Goal: Obtain resource: Download file/media

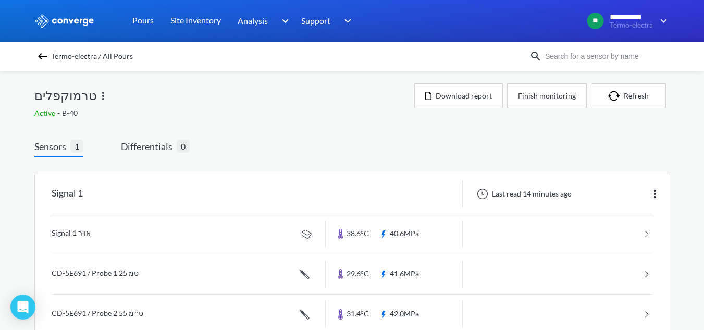
scroll to position [66, 0]
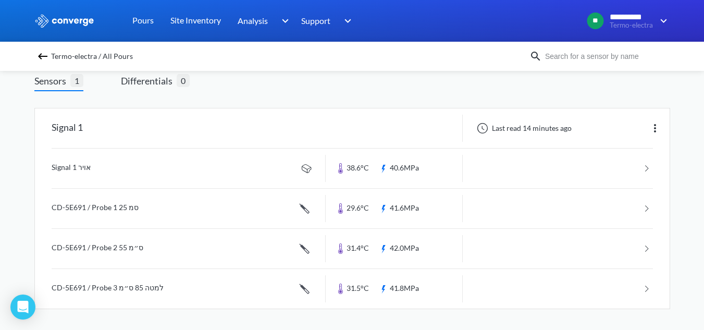
click at [84, 56] on span "Termo-electra / All Pours" at bounding box center [92, 56] width 82 height 15
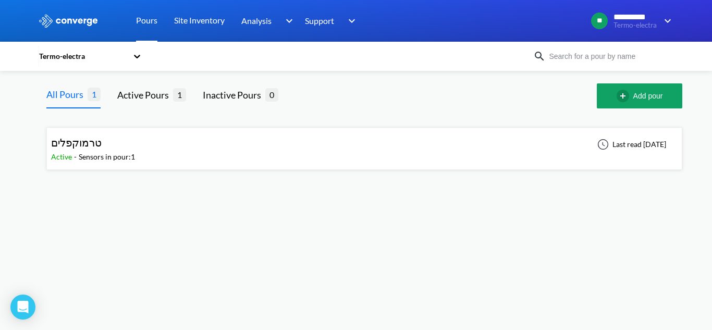
click at [156, 27] on link "Pours" at bounding box center [146, 21] width 21 height 42
click at [142, 55] on icon at bounding box center [137, 56] width 10 height 10
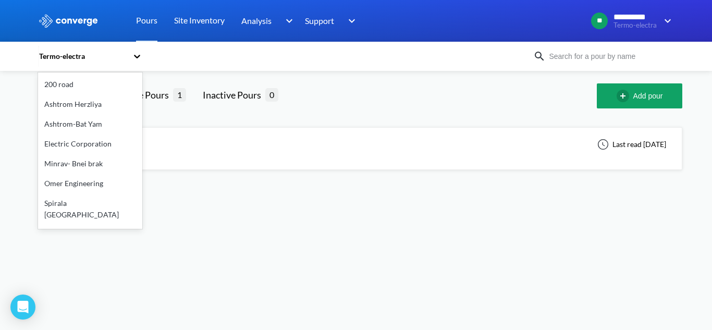
click at [75, 202] on div "Spirala [GEOGRAPHIC_DATA]" at bounding box center [90, 208] width 104 height 31
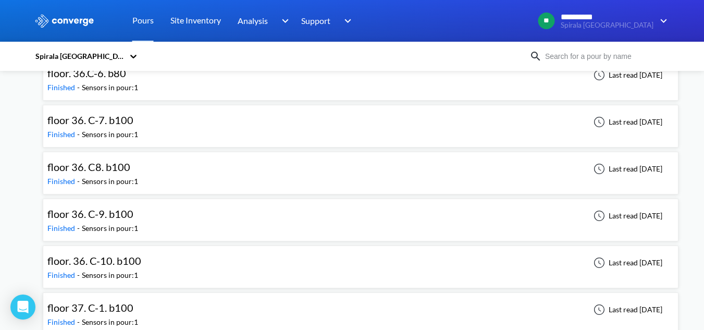
scroll to position [5002, 0]
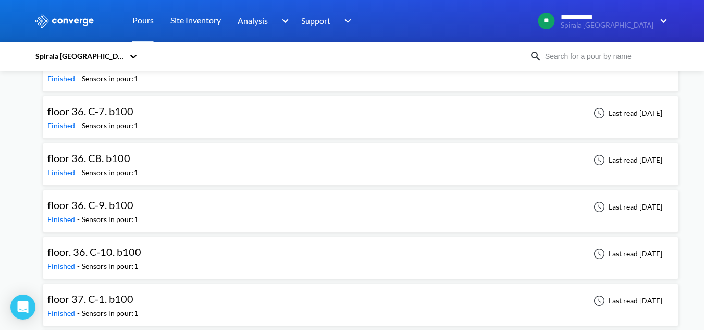
click at [201, 215] on div "floor 36. C-9. b100 Finished - Sensors in pour: 1 Last read [DATE]" at bounding box center [360, 210] width 626 height 33
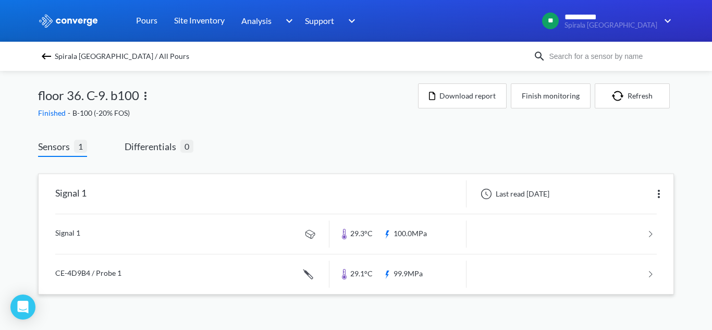
click at [228, 234] on link at bounding box center [355, 234] width 601 height 40
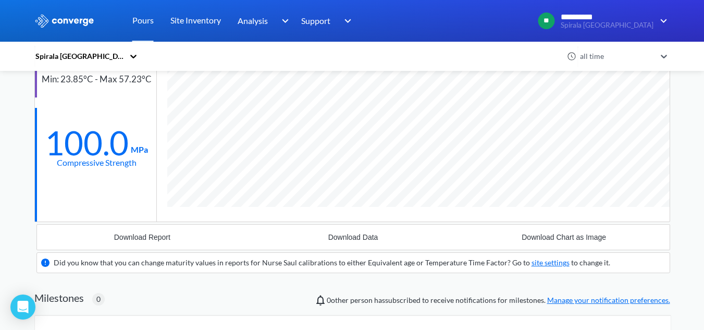
scroll to position [91, 0]
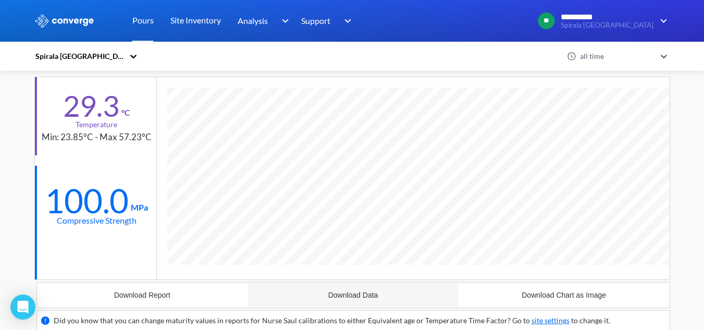
click at [367, 290] on button "Download Data" at bounding box center [352, 294] width 211 height 25
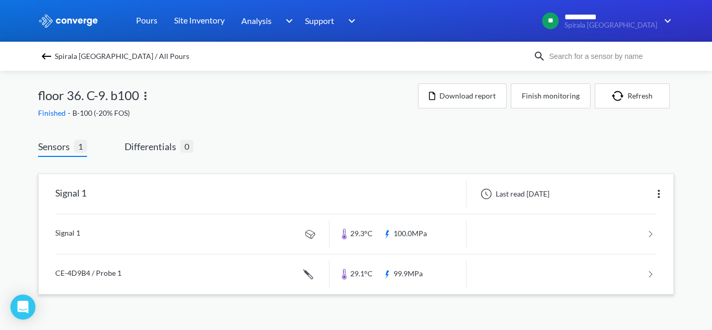
click at [88, 265] on link at bounding box center [355, 274] width 601 height 40
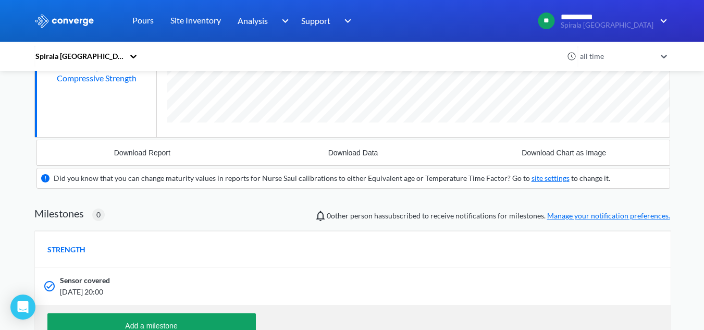
scroll to position [251, 0]
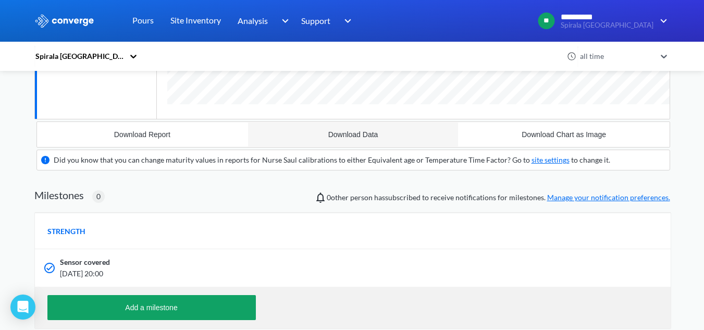
click at [338, 138] on div "Download Data" at bounding box center [353, 134] width 50 height 8
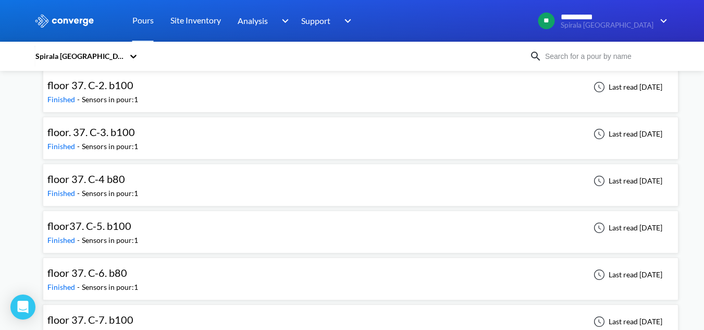
scroll to position [5210, 0]
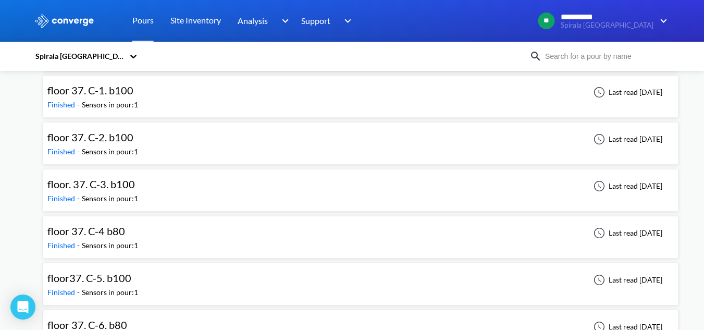
click at [160, 90] on div "floor 37. C-1. b100 Finished - Sensors in pour: 1 Last read [DATE]" at bounding box center [360, 96] width 626 height 33
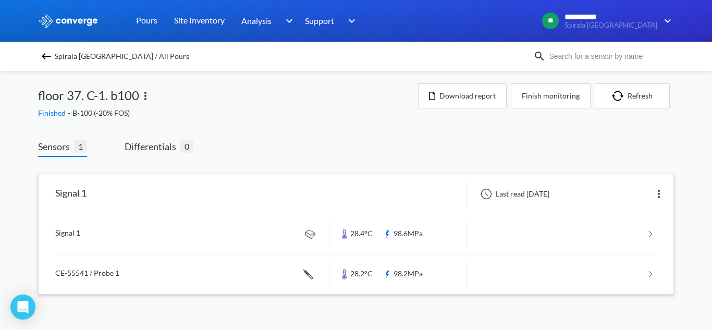
click at [175, 243] on link at bounding box center [355, 234] width 601 height 40
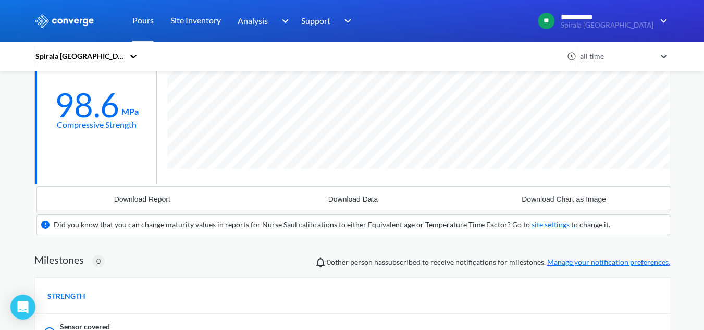
scroll to position [208, 0]
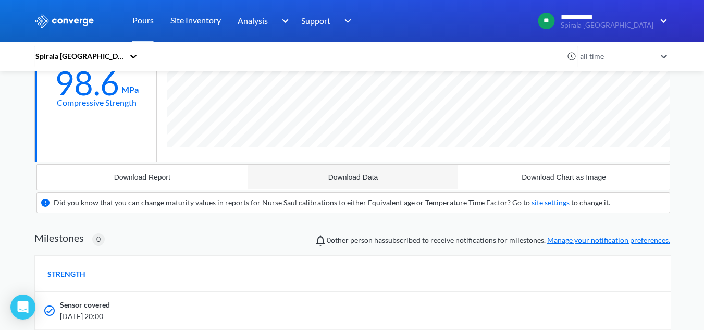
click at [365, 178] on div "Download Data" at bounding box center [353, 177] width 50 height 8
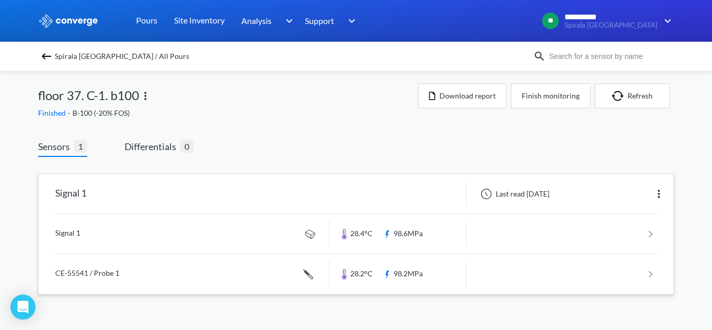
click at [123, 277] on link at bounding box center [355, 274] width 601 height 40
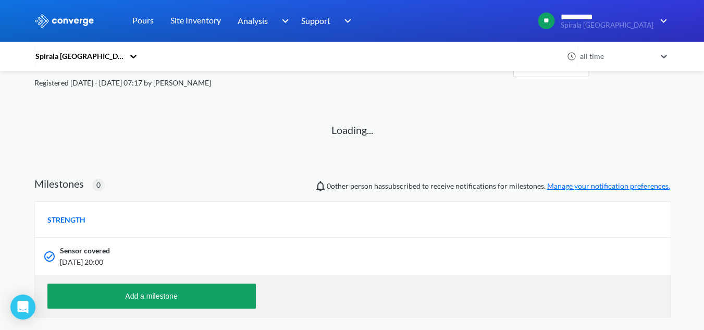
scroll to position [24, 0]
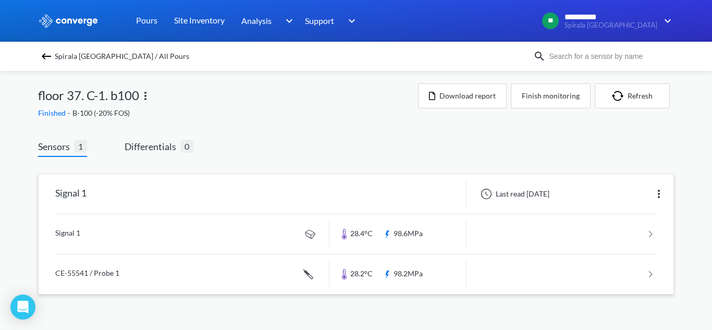
click at [110, 264] on link at bounding box center [355, 274] width 601 height 40
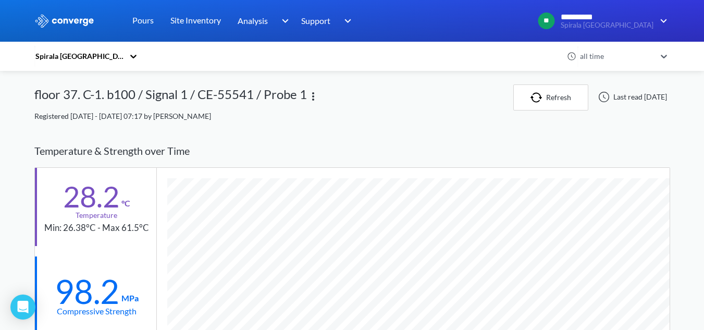
scroll to position [156, 0]
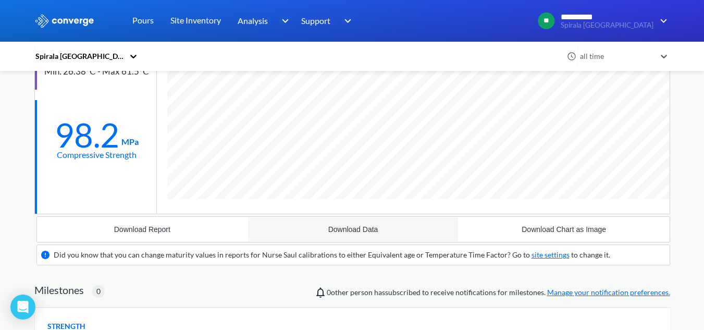
click at [362, 227] on div "Download Data" at bounding box center [353, 229] width 50 height 8
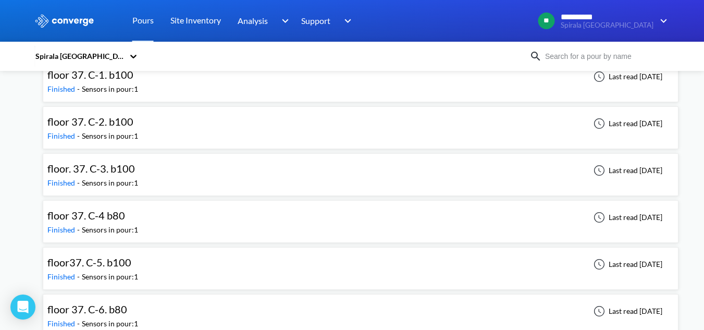
scroll to position [5210, 0]
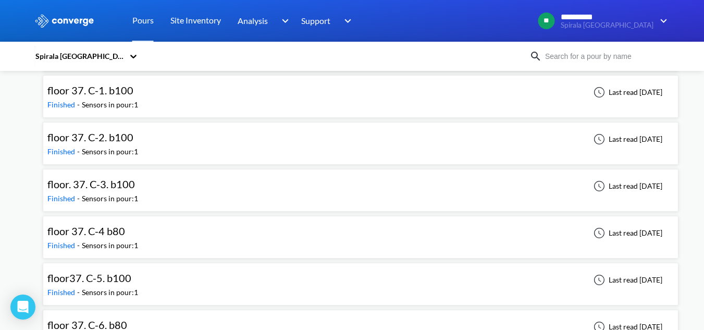
click at [128, 143] on span "floor 37. C-2. b100" at bounding box center [90, 137] width 86 height 13
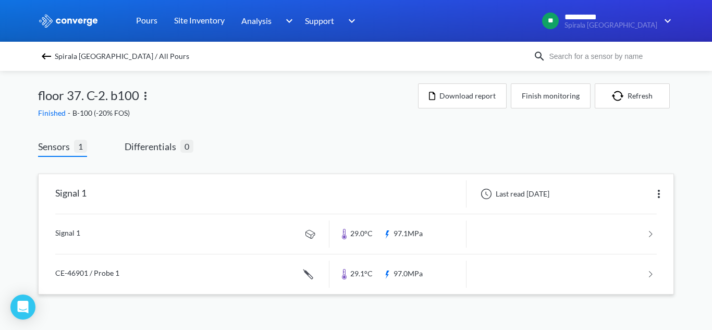
click at [159, 228] on link at bounding box center [355, 234] width 601 height 40
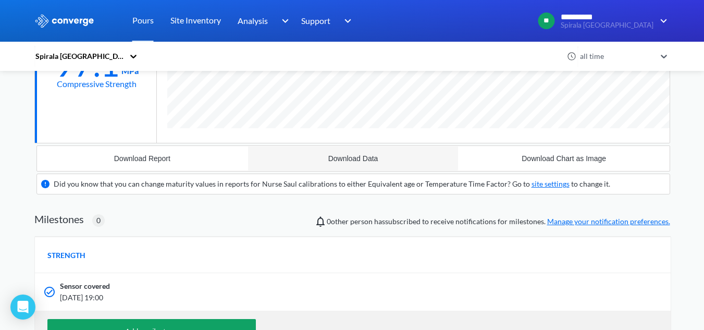
scroll to position [208, 0]
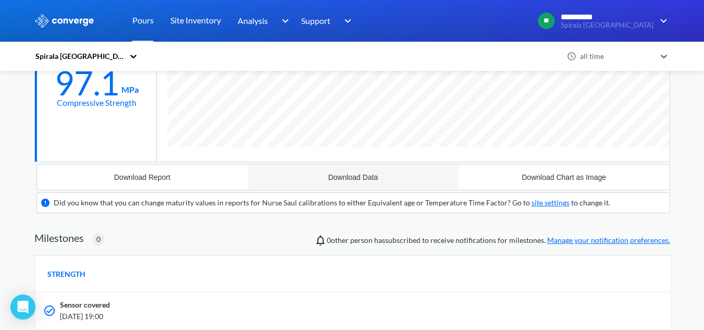
click at [356, 180] on div "Download Data" at bounding box center [353, 177] width 50 height 8
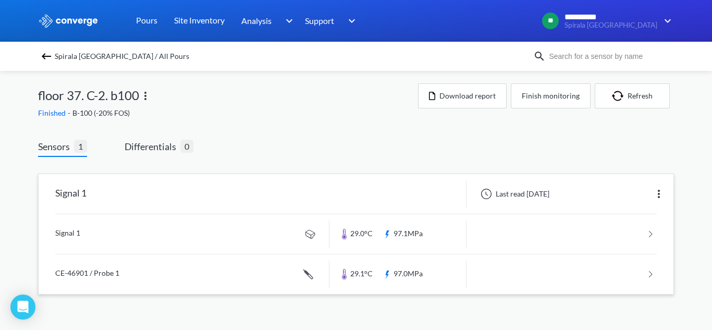
click at [195, 278] on link at bounding box center [355, 274] width 601 height 40
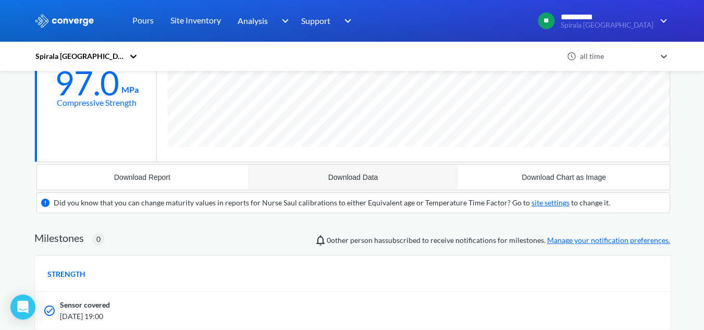
scroll to position [666, 636]
click at [380, 177] on button "Download Data" at bounding box center [352, 177] width 211 height 25
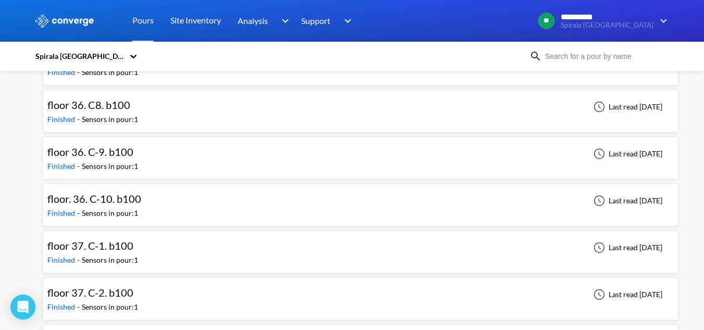
scroll to position [5158, 0]
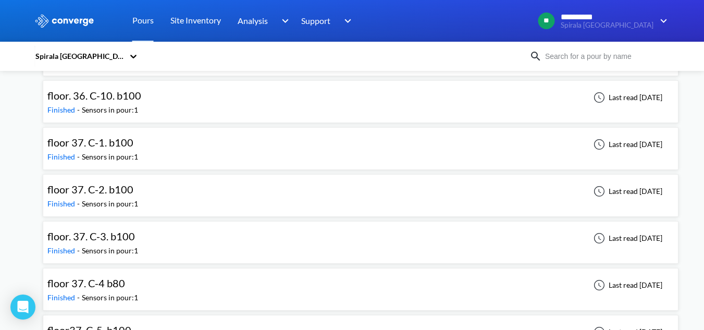
click at [188, 243] on div "floor. 37. C-3. b100 Finished - Sensors in pour: 1 Last read [DATE]" at bounding box center [360, 242] width 626 height 33
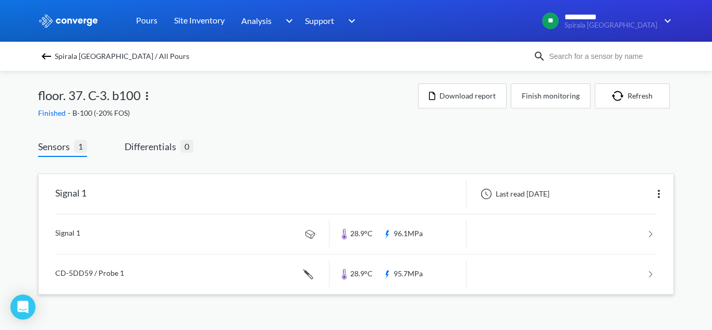
click at [246, 228] on link at bounding box center [355, 234] width 601 height 40
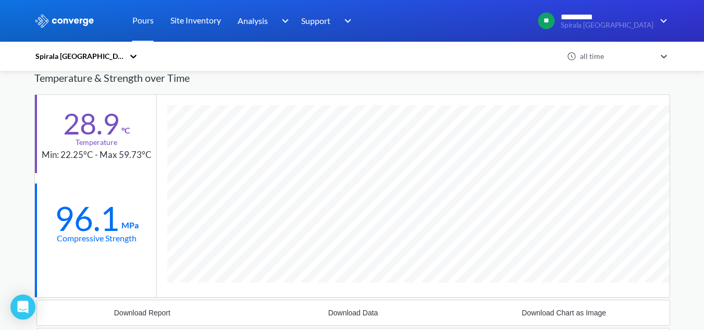
scroll to position [156, 0]
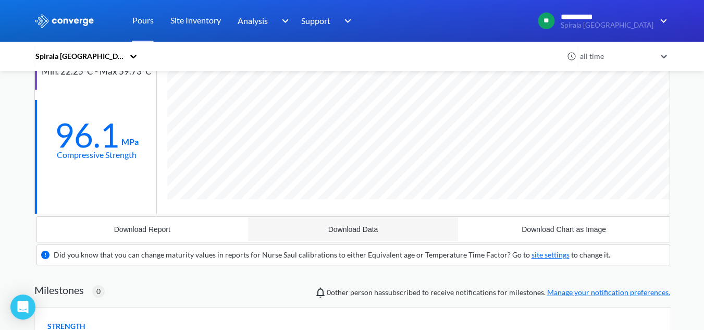
click at [365, 233] on div "Download Data" at bounding box center [353, 229] width 50 height 8
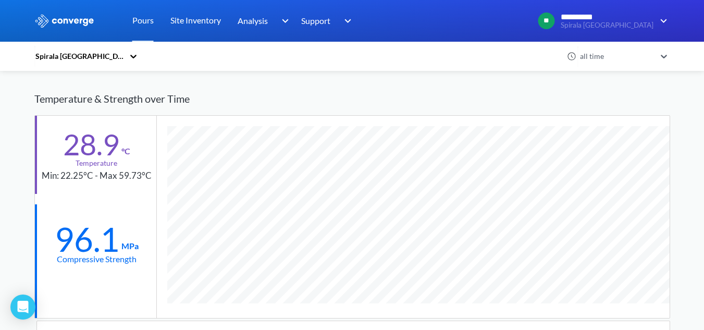
scroll to position [0, 0]
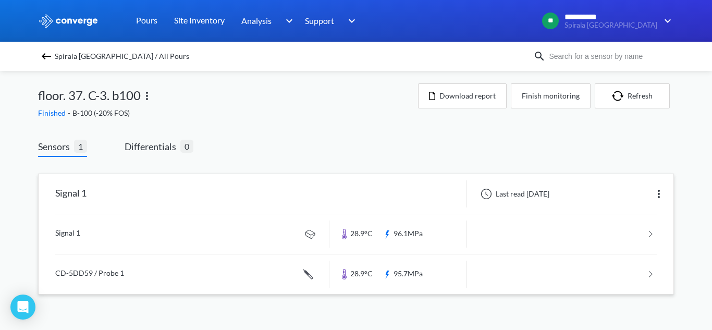
click at [135, 284] on link at bounding box center [355, 274] width 601 height 40
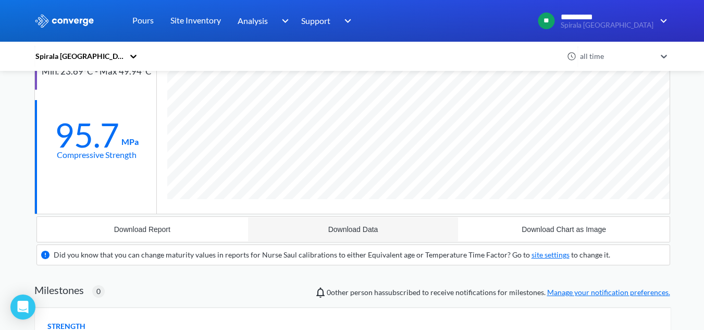
scroll to position [666, 636]
click at [366, 219] on button "Download Data" at bounding box center [352, 229] width 211 height 25
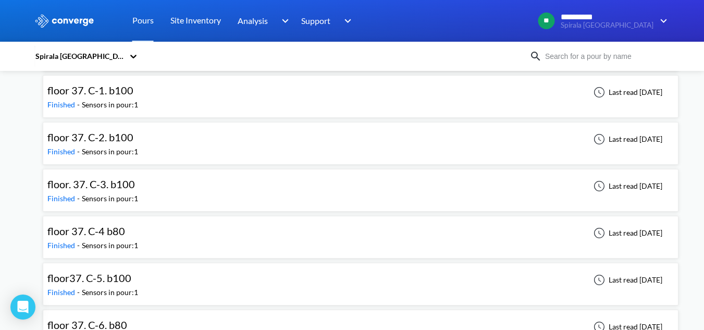
scroll to position [5263, 0]
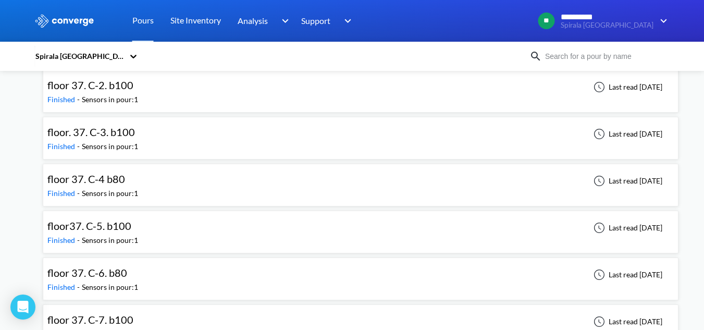
click at [152, 232] on div "floor37. C-5. b100 Finished - Sensors in pour: 1 Last read [DATE]" at bounding box center [360, 231] width 626 height 33
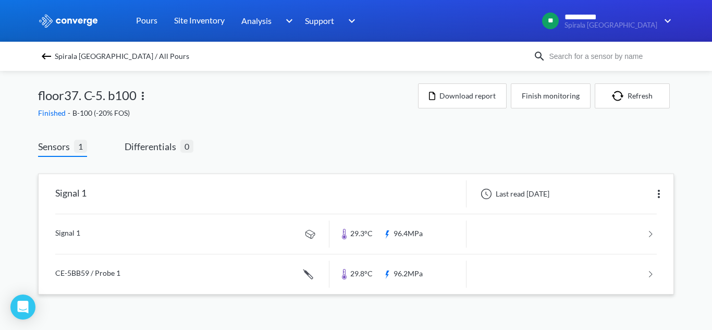
click at [216, 230] on link at bounding box center [355, 234] width 601 height 40
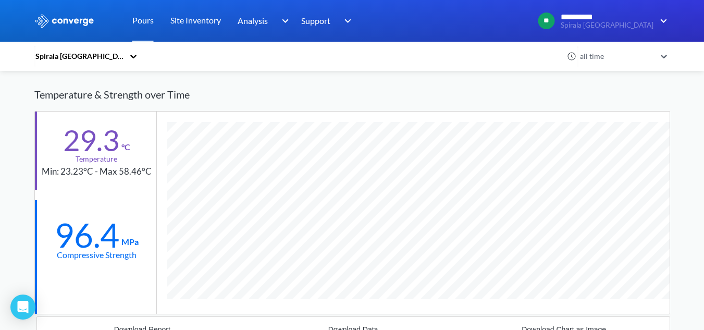
scroll to position [261, 0]
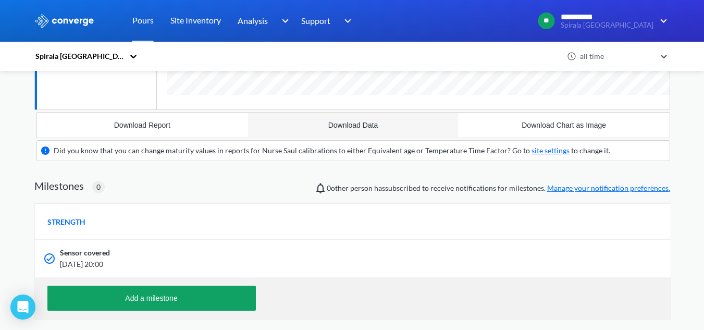
click at [366, 116] on button "Download Data" at bounding box center [352, 125] width 211 height 25
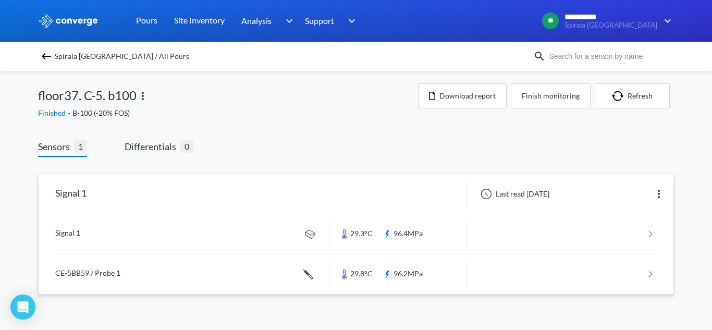
click at [189, 268] on link at bounding box center [355, 274] width 601 height 40
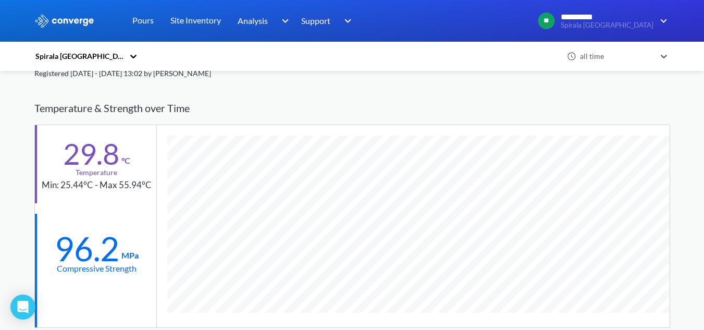
scroll to position [303, 0]
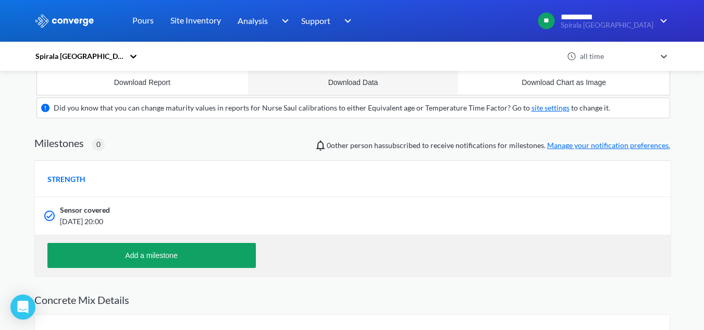
click at [376, 78] on button "Download Data" at bounding box center [352, 82] width 211 height 25
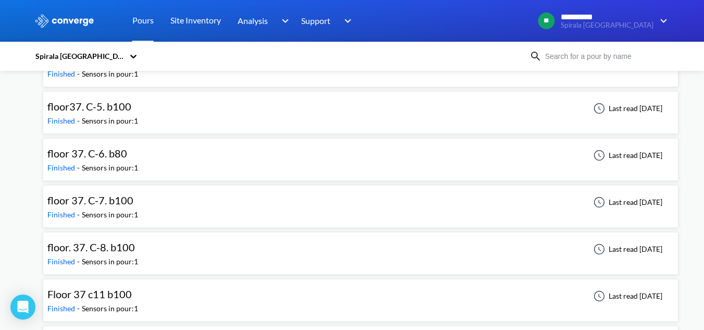
scroll to position [5367, 0]
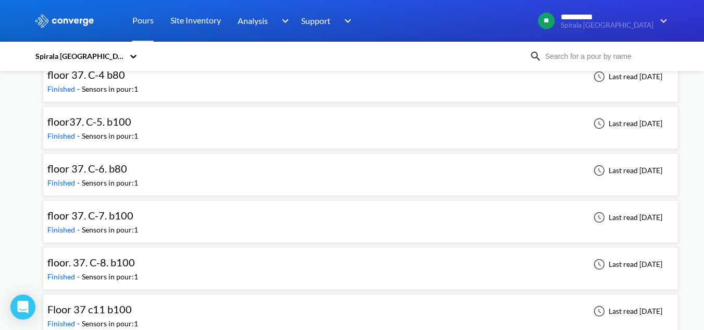
click at [126, 218] on span "floor 37. C-7. b100" at bounding box center [90, 215] width 86 height 13
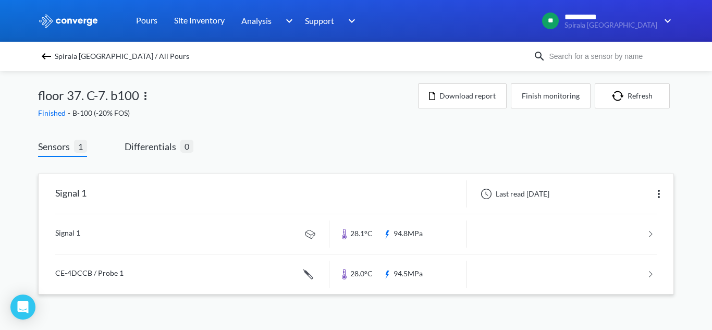
click at [211, 228] on link at bounding box center [355, 234] width 601 height 40
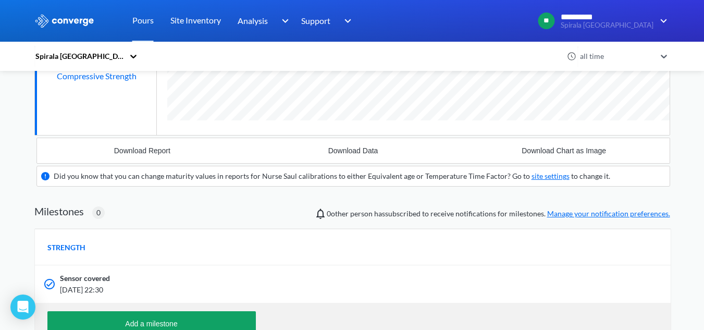
scroll to position [195, 0]
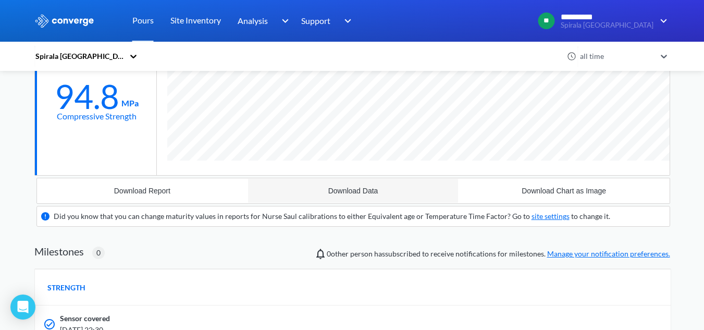
click at [361, 192] on div "Download Data" at bounding box center [353, 191] width 50 height 8
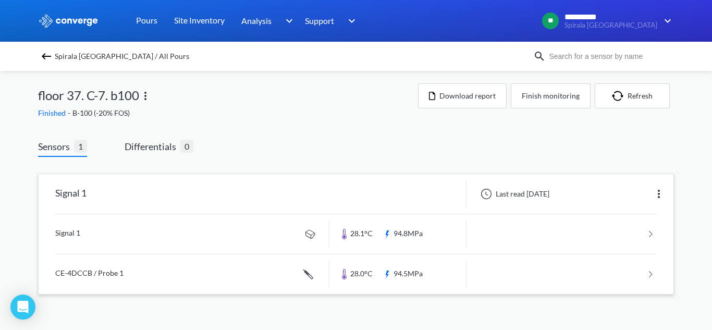
click at [85, 263] on link at bounding box center [355, 274] width 601 height 40
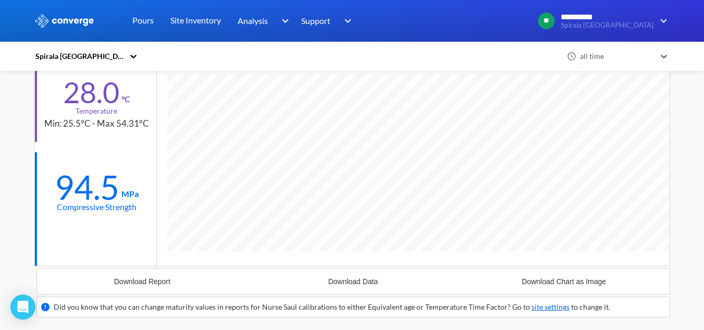
scroll to position [261, 0]
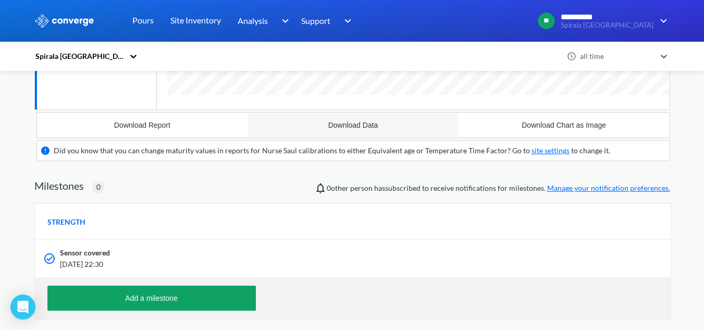
click at [361, 119] on button "Download Data" at bounding box center [352, 125] width 211 height 25
click at [354, 129] on div "Download Data" at bounding box center [353, 125] width 50 height 8
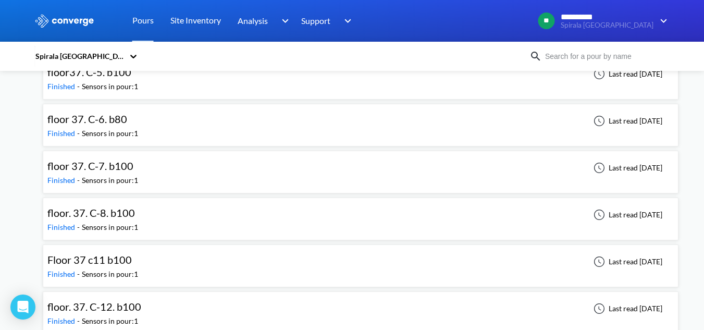
scroll to position [5419, 0]
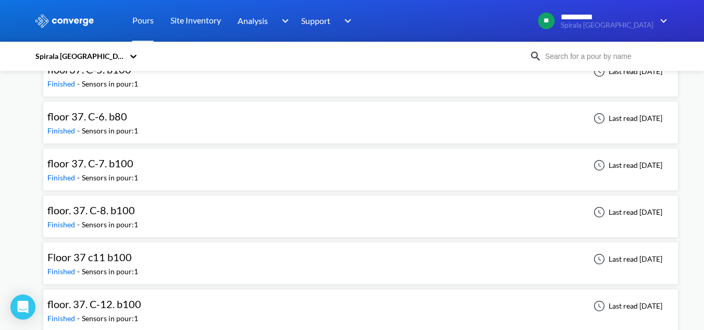
click at [202, 214] on div "floor. 37. C-8. b100 Finished - Sensors in pour: 1 Last read [DATE]" at bounding box center [360, 216] width 626 height 33
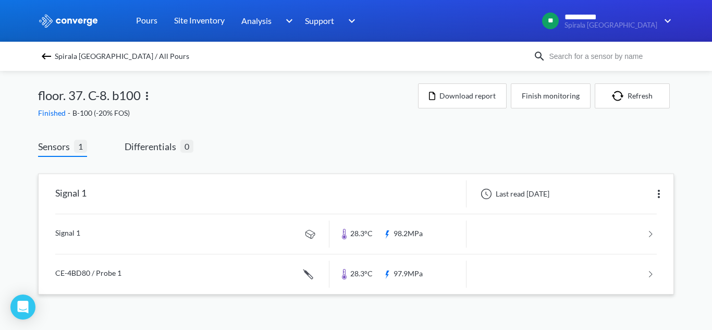
click at [230, 241] on link at bounding box center [355, 234] width 601 height 40
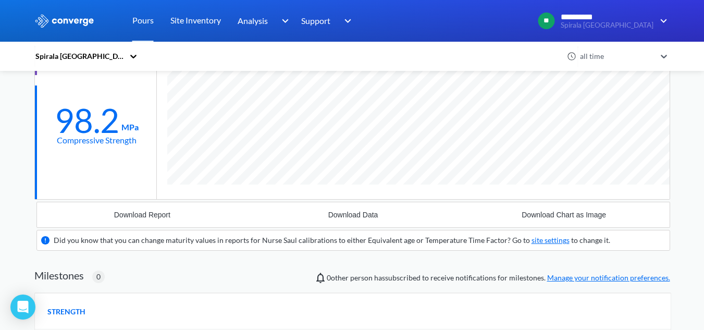
scroll to position [261, 0]
